Goal: Find specific page/section: Find specific page/section

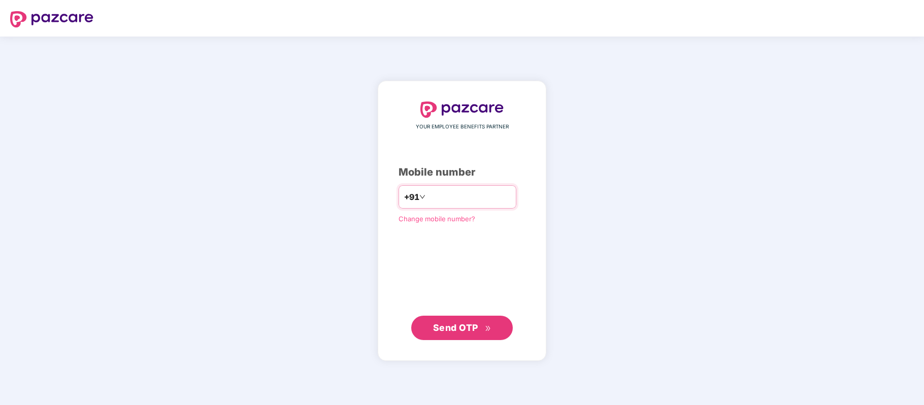
paste input "**********"
type input "**********"
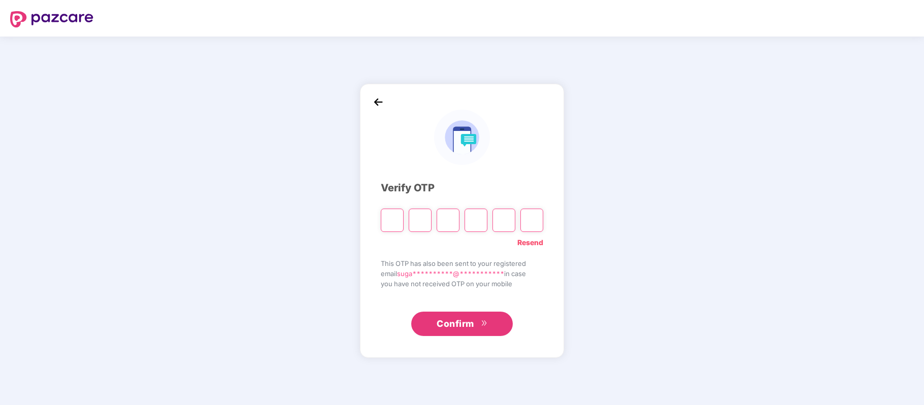
paste input "*"
type input "*"
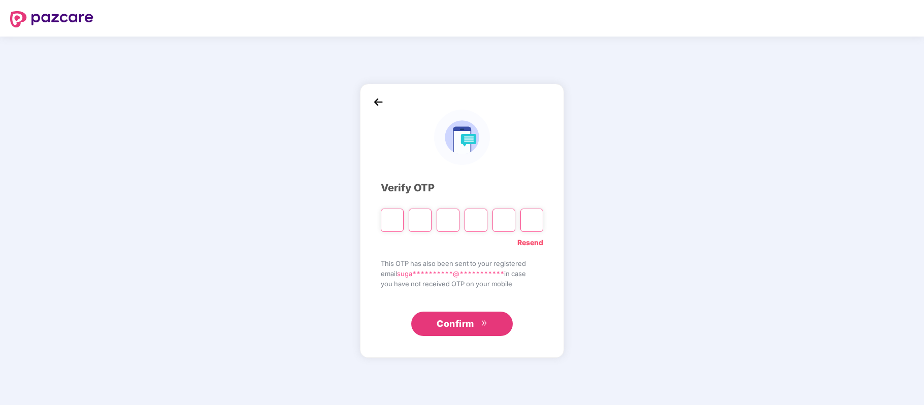
type input "*"
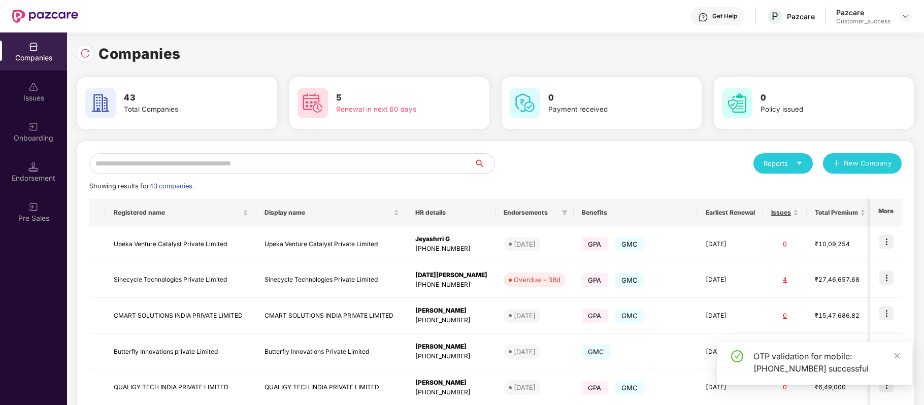
click at [239, 161] on input "text" at bounding box center [281, 163] width 385 height 20
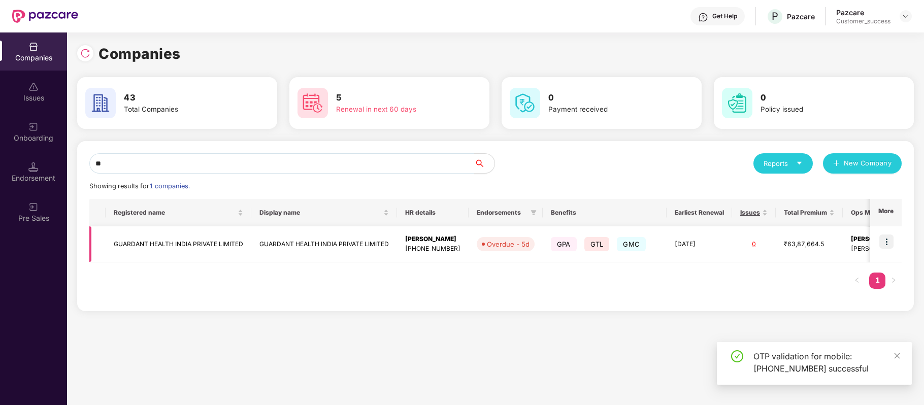
type input "**"
click at [882, 241] on img at bounding box center [886, 241] width 14 height 14
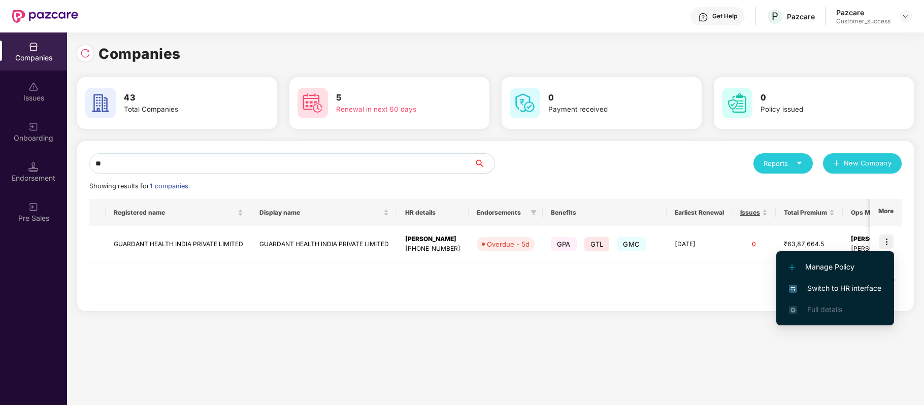
click at [839, 287] on span "Switch to HR interface" at bounding box center [835, 288] width 92 height 11
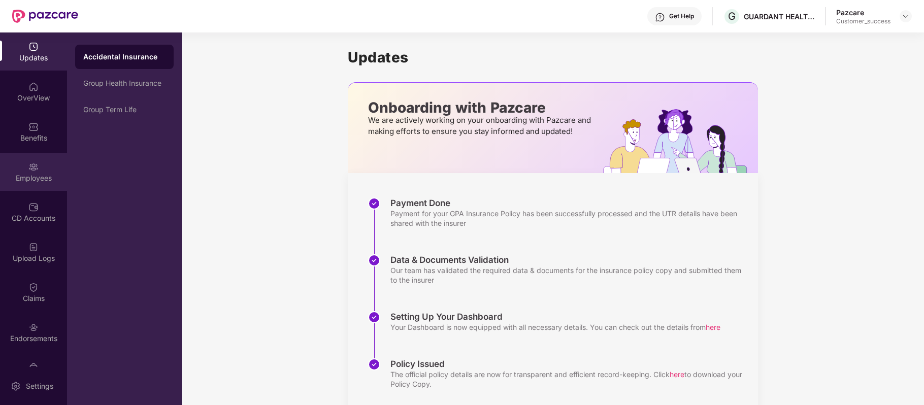
click at [32, 166] on img at bounding box center [33, 167] width 10 height 10
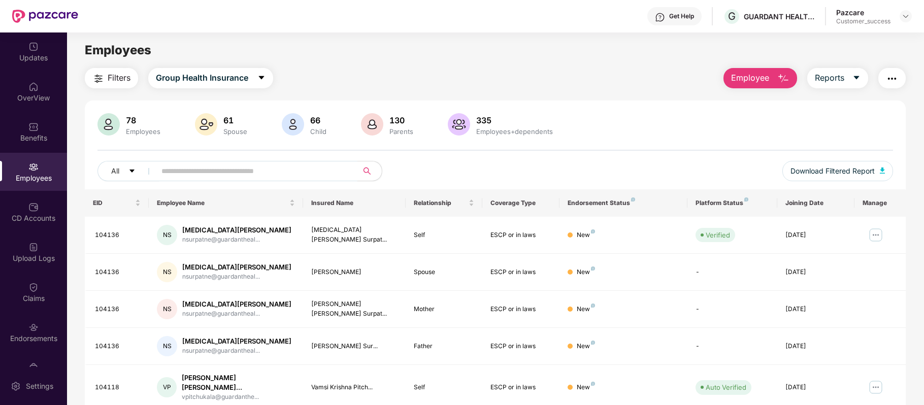
paste input "**********"
click at [304, 168] on input "text" at bounding box center [252, 170] width 182 height 15
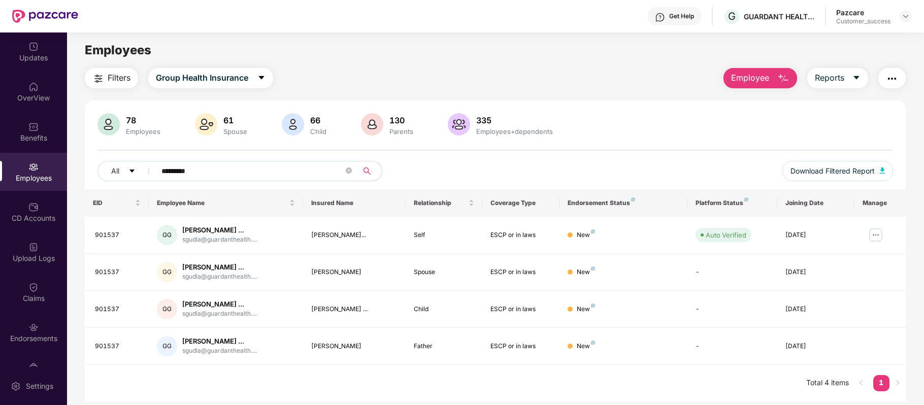
type input "*********"
click at [720, 33] on main "Employees Filters Group Health Insurance Employee Reports 78 Employees 61 Spous…" at bounding box center [495, 234] width 856 height 405
drag, startPoint x: 723, startPoint y: 33, endPoint x: 752, endPoint y: 43, distance: 30.0
click at [752, 43] on div "GUARDANT HEALTH INDIA PRIVATE LIMITED" at bounding box center [785, 40] width 127 height 24
copy div "GUARDANT HEALTH INDIA PRIVATE LIMITED"
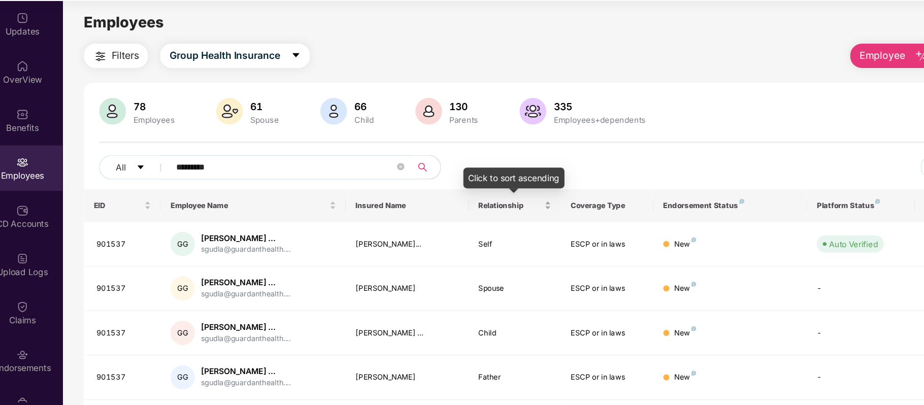
scroll to position [32, 0]
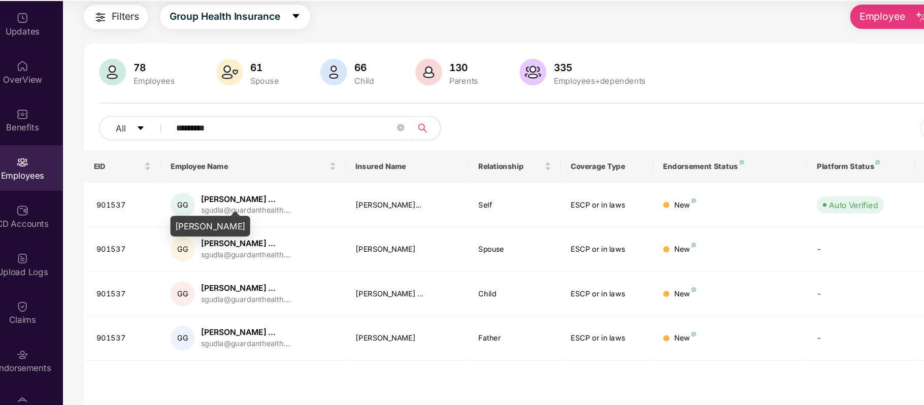
drag, startPoint x: 159, startPoint y: 218, endPoint x: 259, endPoint y: 218, distance: 100.0
click at [223, 218] on div "[PERSON_NAME]" at bounding box center [190, 220] width 66 height 17
copy div "[PERSON_NAME]"
drag, startPoint x: 126, startPoint y: 202, endPoint x: 91, endPoint y: 199, distance: 34.6
click at [91, 199] on td "901537" at bounding box center [117, 202] width 64 height 37
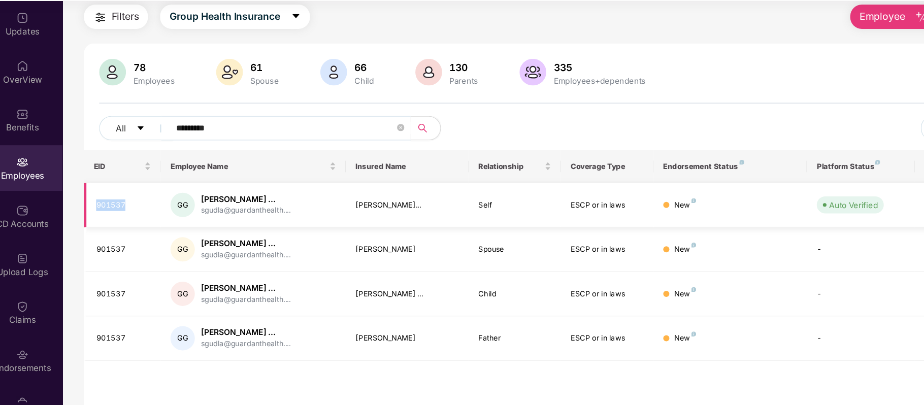
copy div "901537"
click at [42, 212] on div "CD Accounts" at bounding box center [33, 212] width 67 height 38
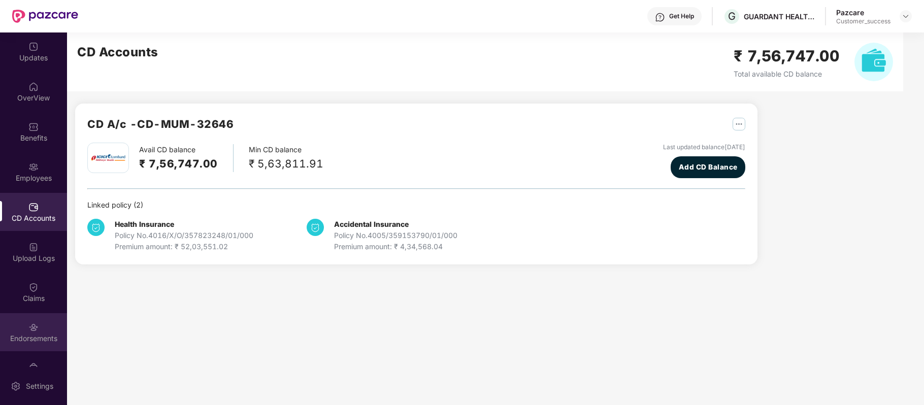
click at [37, 327] on img at bounding box center [33, 327] width 10 height 10
